Goal: Transaction & Acquisition: Obtain resource

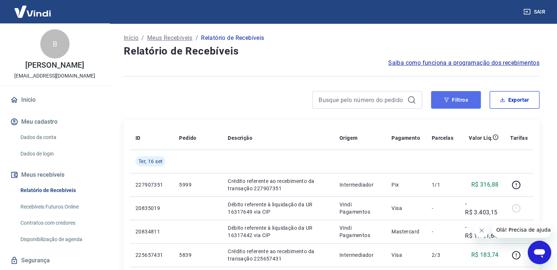
click at [459, 104] on button "Filtros" at bounding box center [456, 100] width 50 height 18
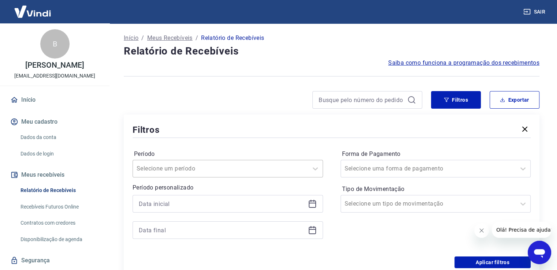
click at [289, 174] on div "Selecione um período" at bounding box center [228, 169] width 190 height 18
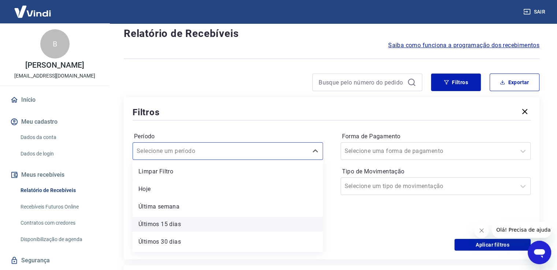
scroll to position [34, 0]
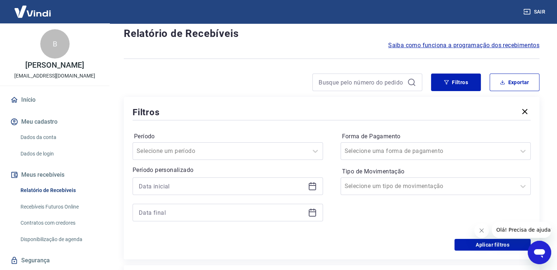
click at [432, 220] on div "Forma de Pagamento Selecione uma forma de pagamento Tipo de Movimentação Seleci…" at bounding box center [436, 181] width 190 height 100
click at [285, 178] on div at bounding box center [228, 187] width 190 height 18
click at [323, 190] on div "Período Selecione um período Período personalizado Forma de Pagamento Selecione…" at bounding box center [332, 180] width 398 height 117
click at [314, 188] on icon at bounding box center [312, 186] width 9 height 9
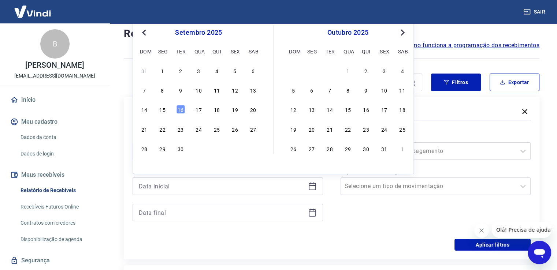
click at [145, 32] on span "Previous Month" at bounding box center [145, 32] width 0 height 8
click at [232, 71] on div "1" at bounding box center [234, 70] width 9 height 9
type input "01/08/2025"
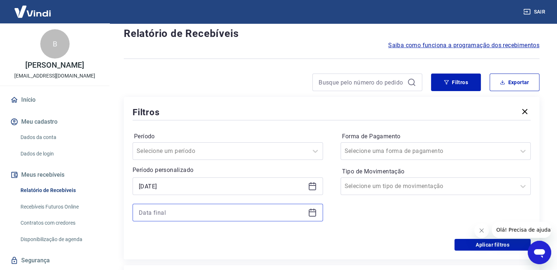
click at [169, 211] on input at bounding box center [222, 212] width 166 height 11
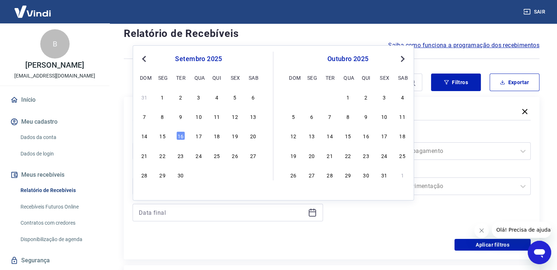
click at [147, 62] on button "Previous Month" at bounding box center [144, 59] width 9 height 9
click at [141, 195] on div "31" at bounding box center [144, 194] width 9 height 9
type input "31/08/2025"
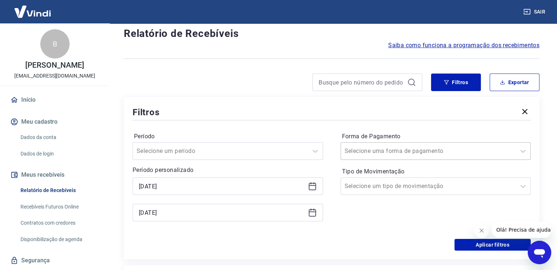
click at [411, 154] on input "Forma de Pagamento" at bounding box center [382, 151] width 74 height 9
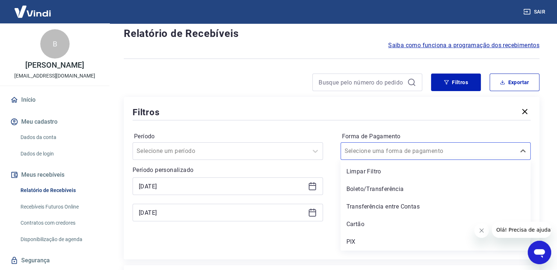
click at [309, 110] on div "Filtros" at bounding box center [332, 112] width 398 height 13
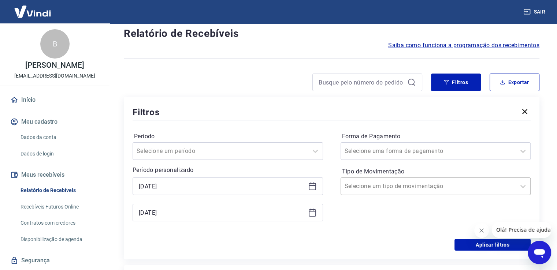
click at [395, 188] on input "Tipo de Movimentação" at bounding box center [382, 186] width 74 height 9
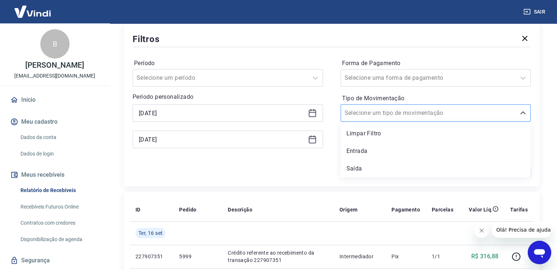
scroll to position [127, 0]
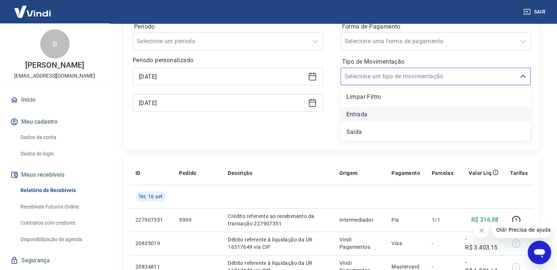
click at [371, 118] on div "Entrada" at bounding box center [436, 114] width 190 height 15
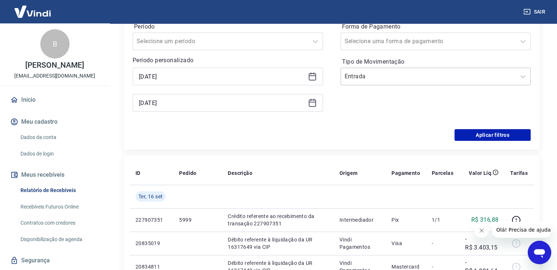
scroll to position [54, 0]
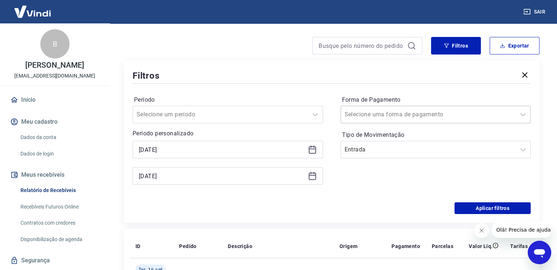
click at [400, 115] on input "Forma de Pagamento" at bounding box center [382, 114] width 74 height 9
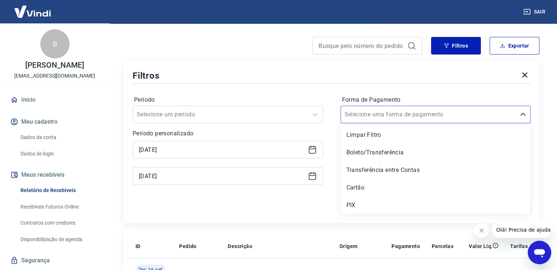
click at [314, 71] on div "Filtros" at bounding box center [332, 75] width 398 height 13
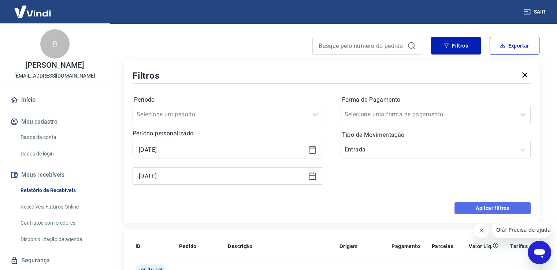
click at [472, 210] on button "Aplicar filtros" at bounding box center [493, 209] width 76 height 12
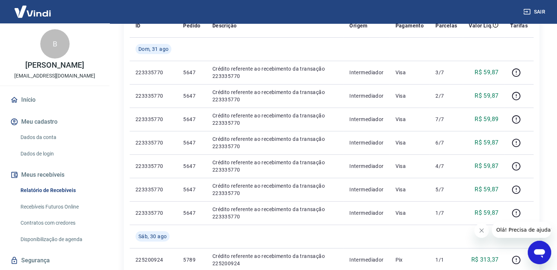
scroll to position [3, 0]
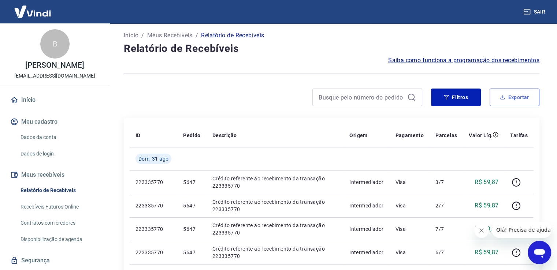
click at [526, 93] on button "Exportar" at bounding box center [515, 98] width 50 height 18
type input "01/08/2025"
type input "31/08/2025"
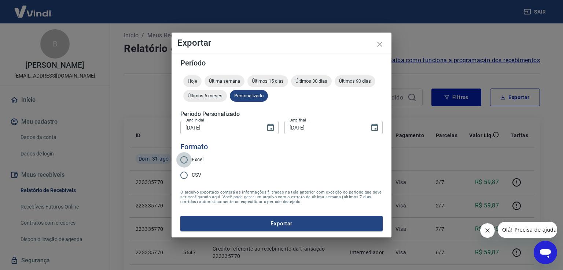
click at [184, 163] on input "Excel" at bounding box center [183, 159] width 15 height 15
radio input "true"
click at [279, 229] on button "Exportar" at bounding box center [281, 223] width 202 height 15
